Goal: Find specific page/section: Find specific page/section

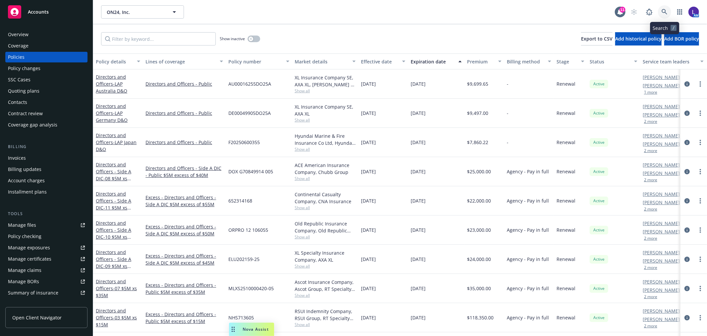
click at [667, 9] on icon at bounding box center [665, 12] width 6 height 6
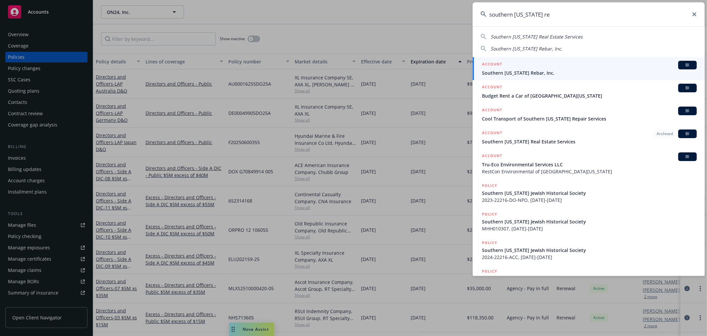
type input "southern [US_STATE] re"
click at [515, 69] on div "ACCOUNT BI" at bounding box center [589, 65] width 215 height 9
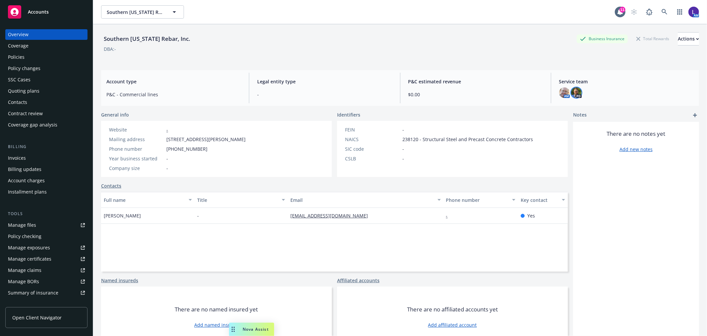
click at [573, 94] on img at bounding box center [576, 92] width 11 height 11
click at [662, 13] on icon at bounding box center [665, 12] width 6 height 6
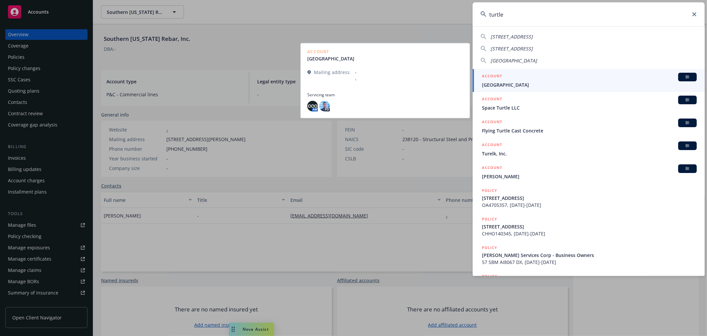
type input "turtle"
click at [523, 85] on span "[GEOGRAPHIC_DATA]" at bounding box center [589, 84] width 215 height 7
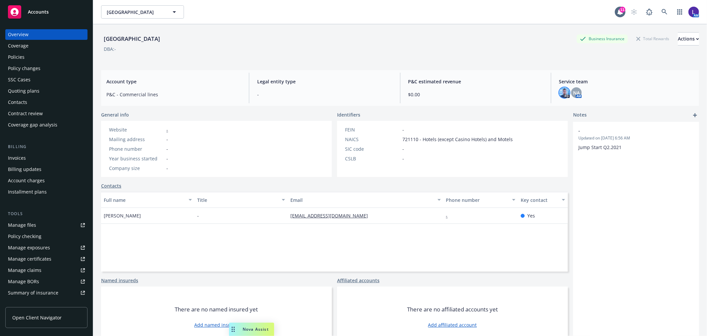
click at [560, 91] on img at bounding box center [565, 92] width 11 height 11
click at [664, 11] on link at bounding box center [664, 11] width 13 height 13
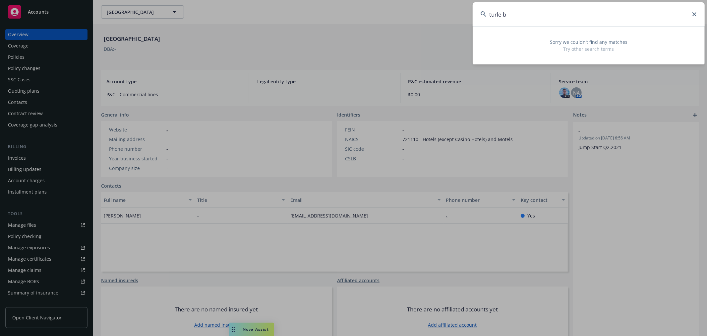
type input "turle b"
